Goal: Find specific page/section: Find specific page/section

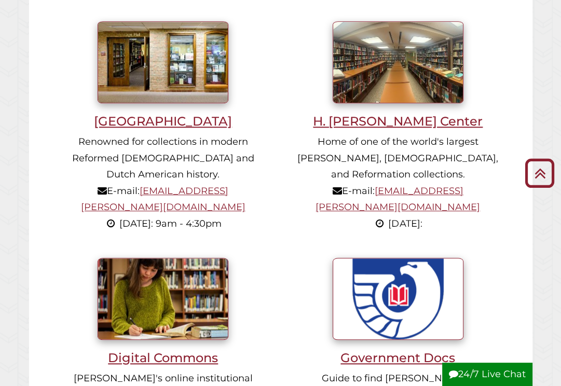
scroll to position [674, 0]
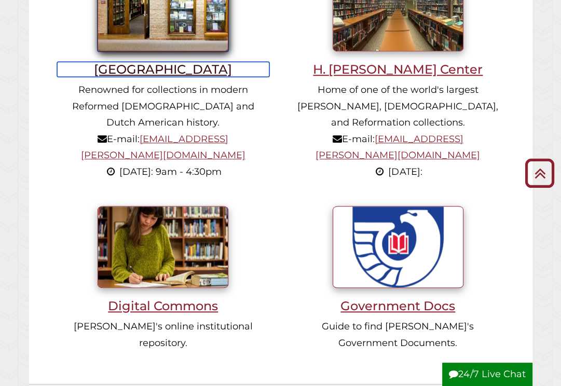
click at [169, 67] on h3 "[GEOGRAPHIC_DATA]" at bounding box center [163, 69] width 212 height 15
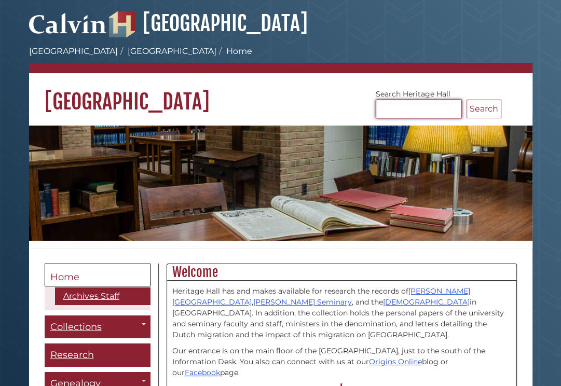
click at [423, 100] on input "Search [GEOGRAPHIC_DATA]" at bounding box center [419, 109] width 86 height 19
type input "**********"
click at [466, 100] on button "Search" at bounding box center [483, 109] width 35 height 19
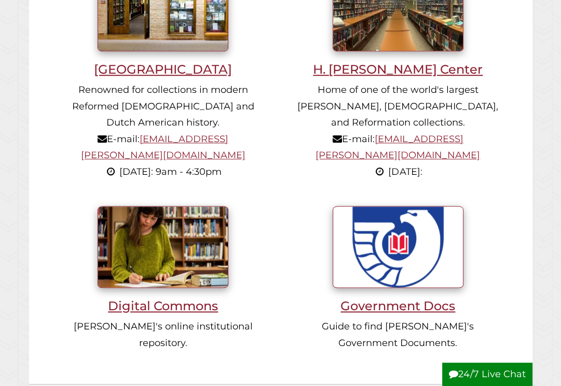
scroll to position [162, 488]
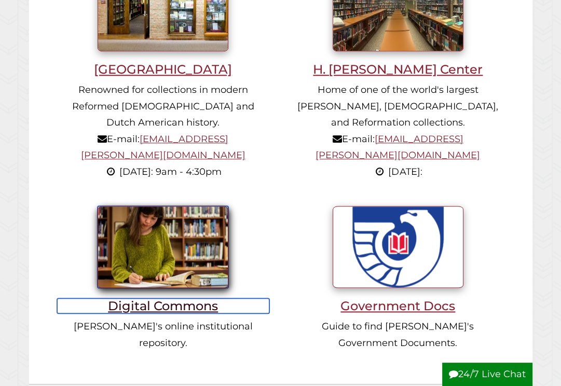
click at [169, 298] on h3 "Digital Commons" at bounding box center [163, 305] width 212 height 15
